Goal: Task Accomplishment & Management: Manage account settings

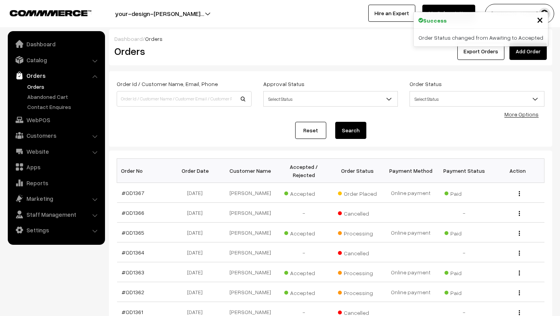
click at [538, 19] on span "×" at bounding box center [540, 19] width 7 height 14
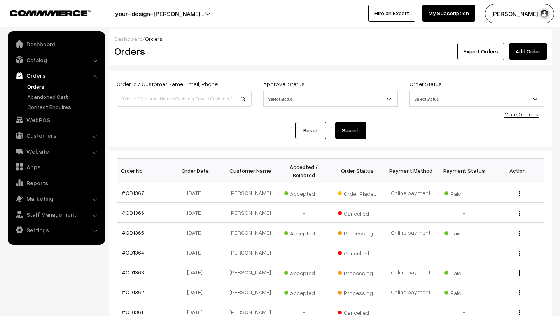
click at [539, 4] on button "Lokesh N.P" at bounding box center [519, 13] width 69 height 19
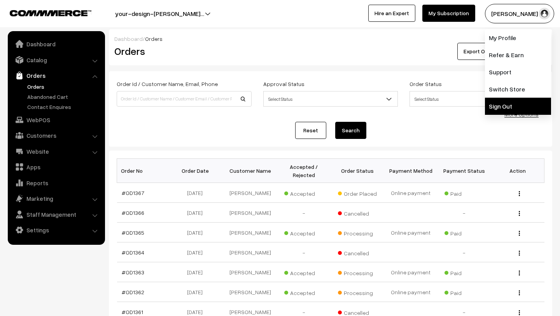
click at [502, 111] on link "Sign Out" at bounding box center [518, 106] width 66 height 17
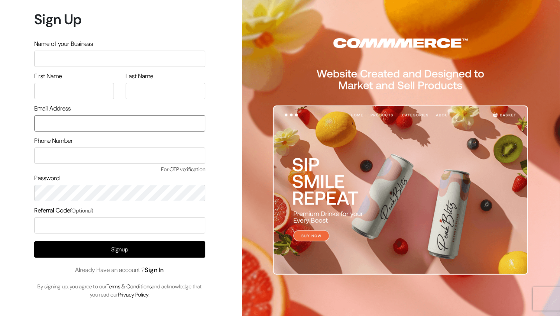
type input "lokesh@yourdesignstore.in"
click at [156, 270] on link "Sign In" at bounding box center [154, 270] width 19 height 8
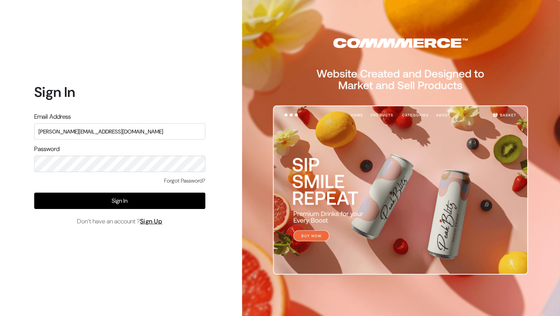
click at [142, 134] on input "lokesh@yourdesignstore.in" at bounding box center [119, 131] width 171 height 16
type input "mk@yourdesignstore.in"
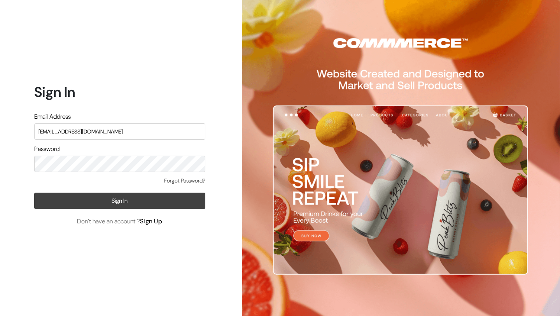
click at [104, 202] on button "Sign In" at bounding box center [119, 201] width 171 height 16
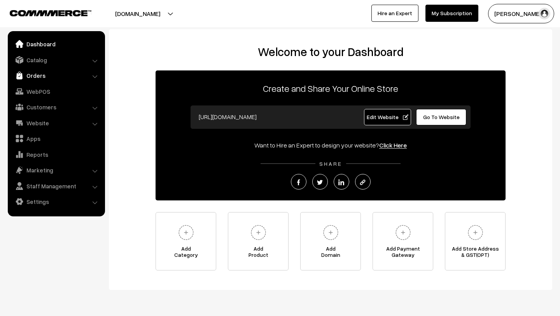
click at [39, 77] on link "Orders" at bounding box center [56, 75] width 93 height 14
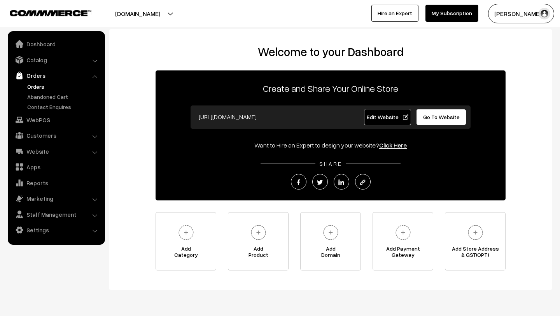
click at [39, 84] on link "Orders" at bounding box center [63, 86] width 77 height 8
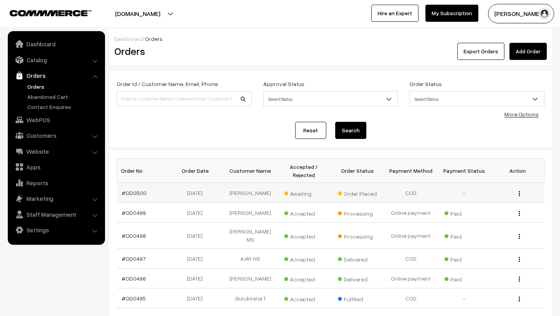
click at [295, 193] on span "Awaiting" at bounding box center [303, 193] width 39 height 10
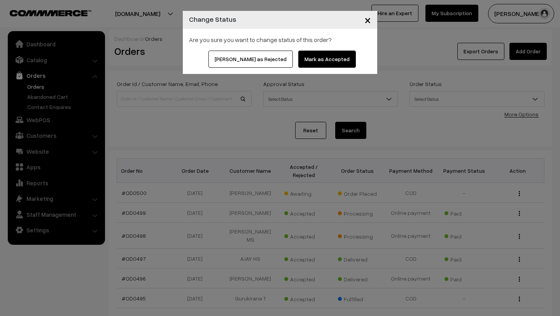
click at [318, 46] on div "Are you sure you want to change status of this order?" at bounding box center [280, 40] width 195 height 22
click at [318, 56] on button "Mark as Accepted" at bounding box center [327, 59] width 58 height 17
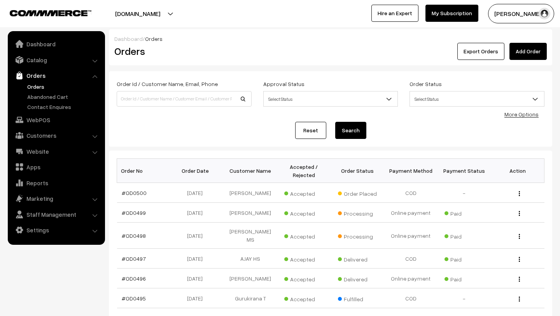
click at [33, 84] on link "Orders" at bounding box center [63, 86] width 77 height 8
click at [39, 84] on link "Orders" at bounding box center [63, 86] width 77 height 8
click at [137, 197] on td "#OD0500" at bounding box center [143, 193] width 53 height 20
click at [134, 192] on link "#OD0500" at bounding box center [134, 193] width 25 height 7
